Goal: Find specific page/section

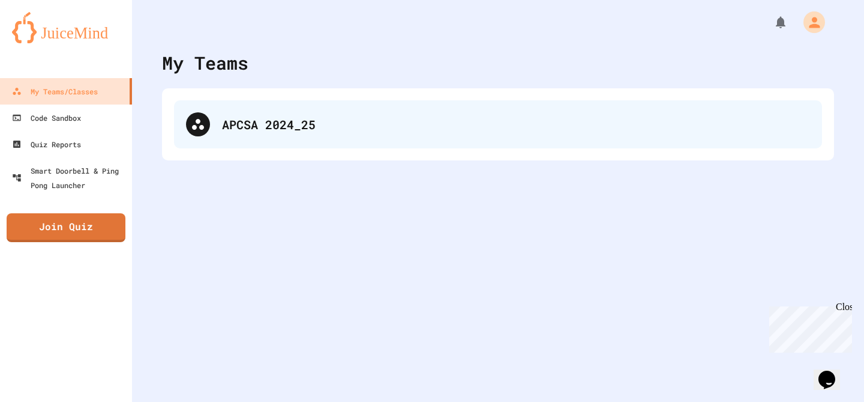
click at [289, 117] on div "APCSA 2024_25" at bounding box center [516, 124] width 588 height 18
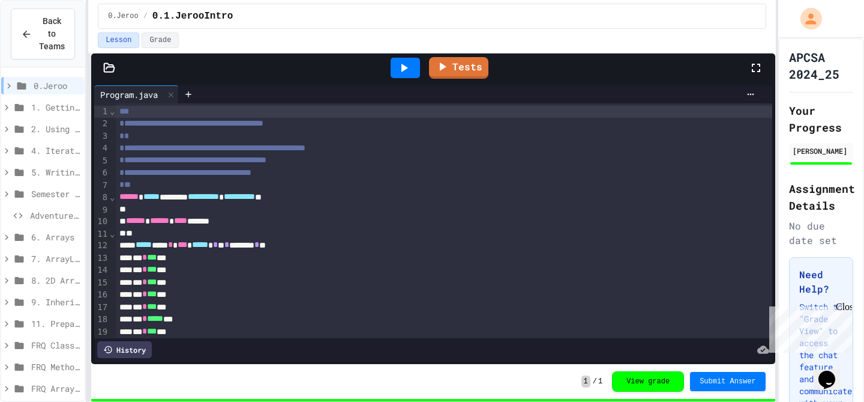
scroll to position [97, 0]
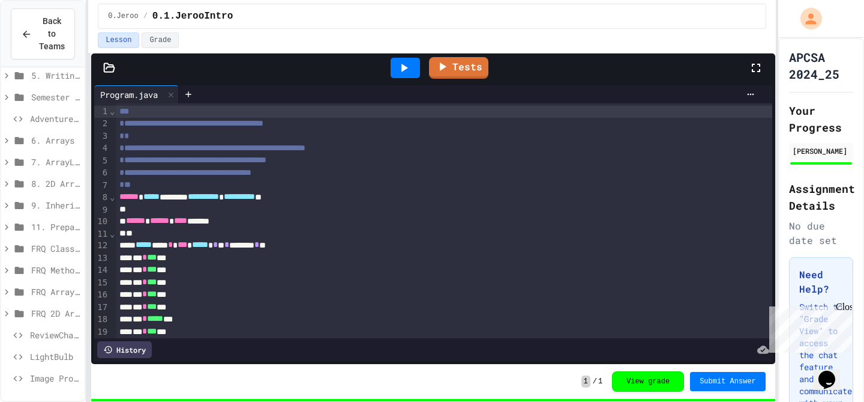
click at [58, 313] on span "FRQ 2D Arrays (AI Graded)" at bounding box center [55, 313] width 49 height 13
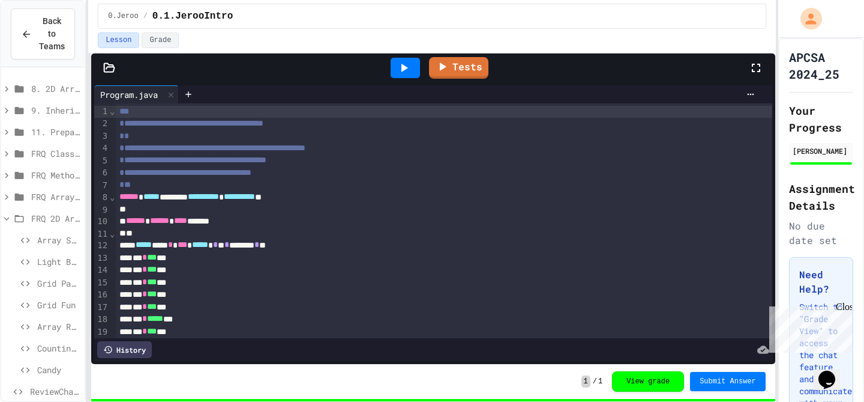
scroll to position [193, 0]
click at [67, 319] on span "Array Resizer" at bounding box center [58, 325] width 43 height 13
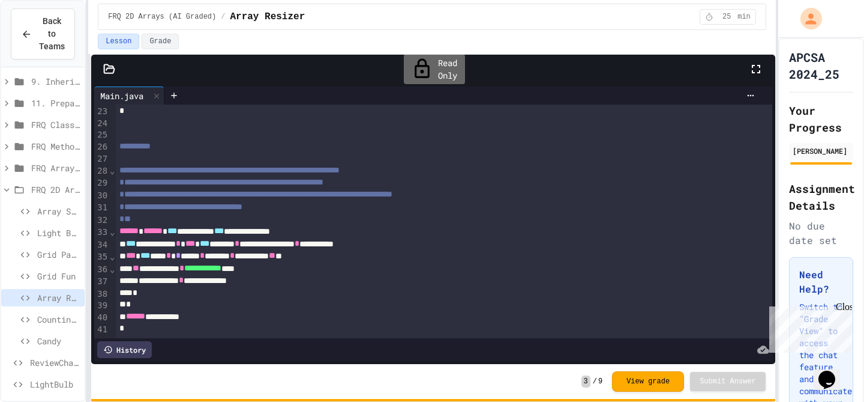
scroll to position [242, 0]
click at [52, 298] on span "Counting Image Pixels" at bounding box center [58, 297] width 43 height 13
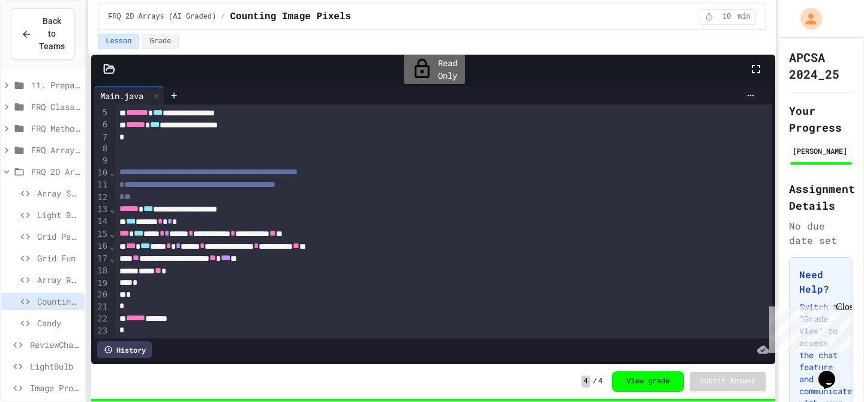
scroll to position [50, 0]
